Goal: Information Seeking & Learning: Learn about a topic

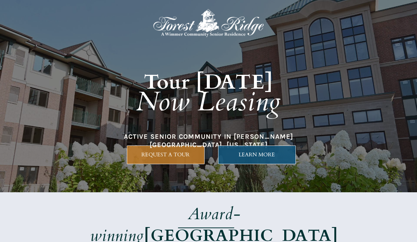
click at [262, 155] on span "LEARN MORE" at bounding box center [256, 154] width 77 height 6
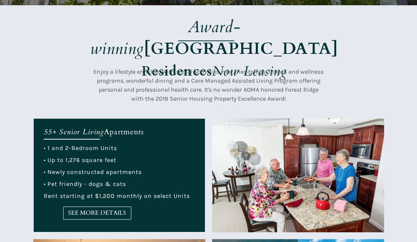
scroll to position [249, 0]
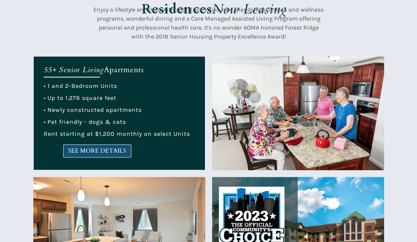
click at [112, 149] on span "SEE MORE DETAILS" at bounding box center [97, 150] width 67 height 7
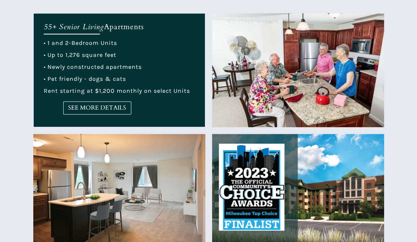
scroll to position [311, 0]
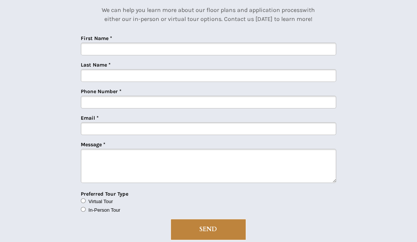
scroll to position [1907, 0]
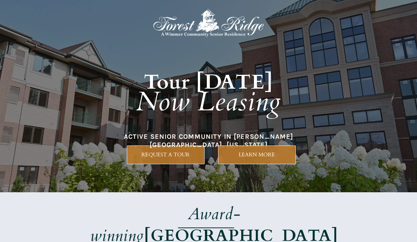
click at [235, 108] on em "Now Leasing" at bounding box center [208, 102] width 145 height 36
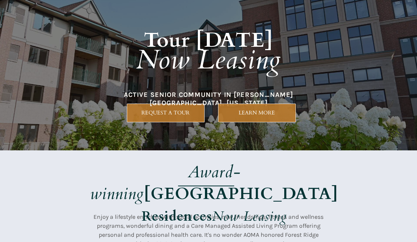
scroll to position [62, 0]
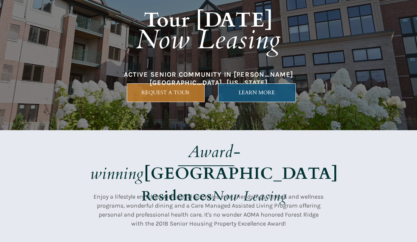
click at [258, 96] on link "LEARN MORE" at bounding box center [257, 92] width 78 height 19
